Goal: Task Accomplishment & Management: Manage account settings

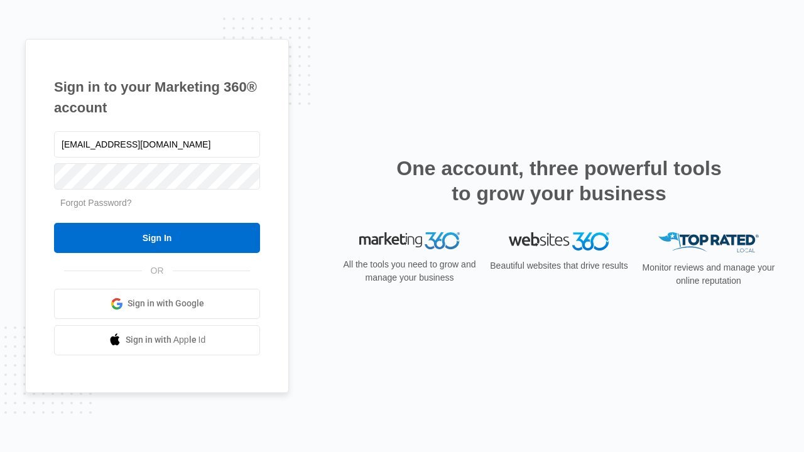
type input "dankie614@gmail.com"
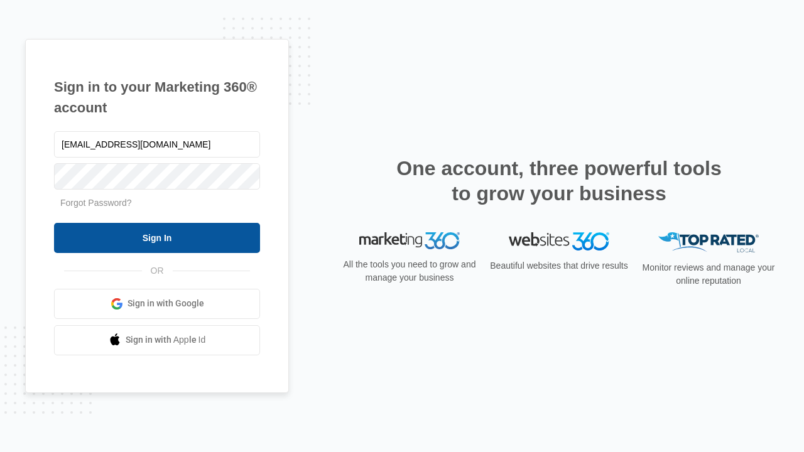
click at [157, 237] on input "Sign In" at bounding box center [157, 238] width 206 height 30
